Goal: Task Accomplishment & Management: Manage account settings

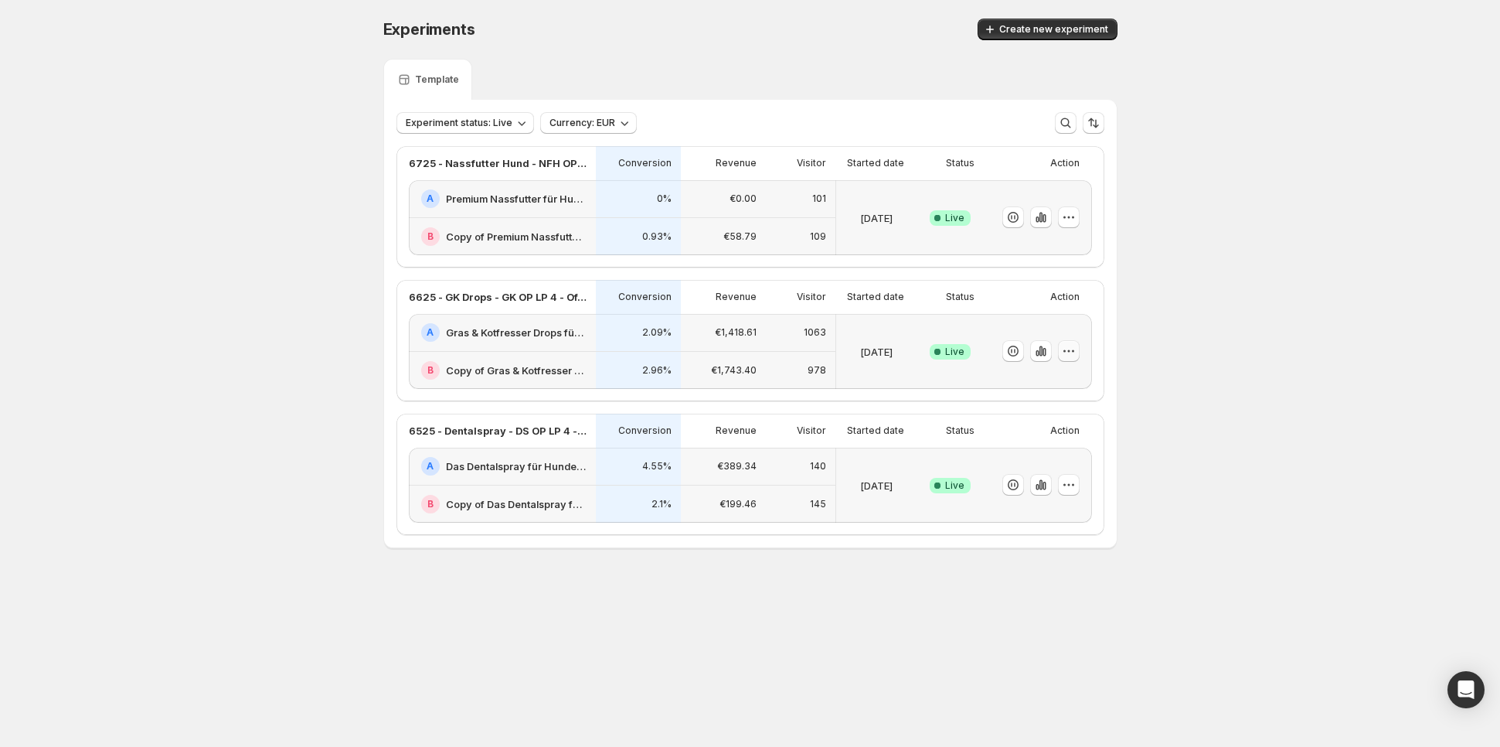
click at [1070, 350] on icon "button" at bounding box center [1068, 350] width 15 height 15
click at [1054, 383] on span "Edit" at bounding box center [1083, 381] width 162 height 15
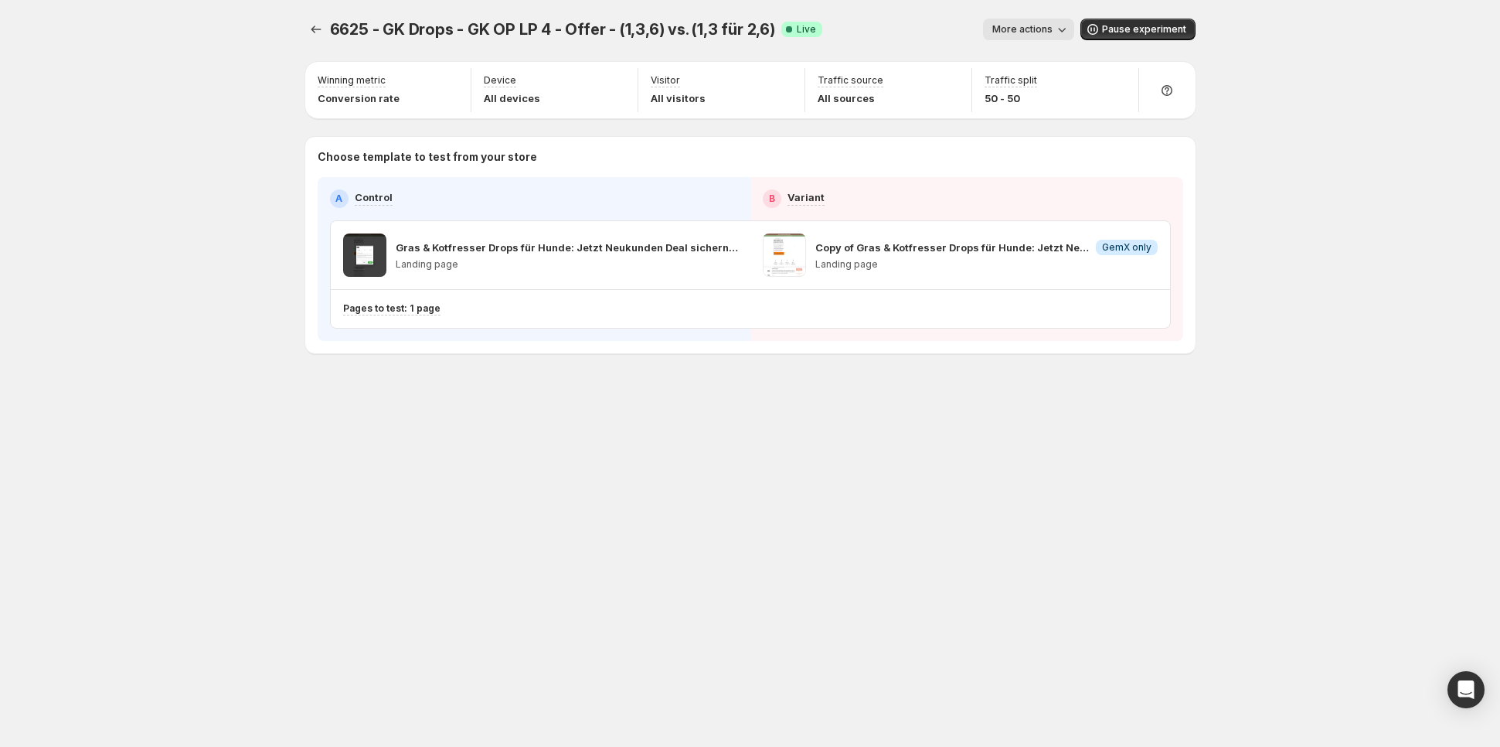
click at [301, 23] on div "6625 - GK Drops - GK OP LP 4 - Offer - (1,3,6) vs. (1,3 für 2,6). This page is …" at bounding box center [750, 218] width 927 height 437
click at [322, 28] on icon "Experiments" at bounding box center [315, 29] width 15 height 15
